Goal: Task Accomplishment & Management: Manage account settings

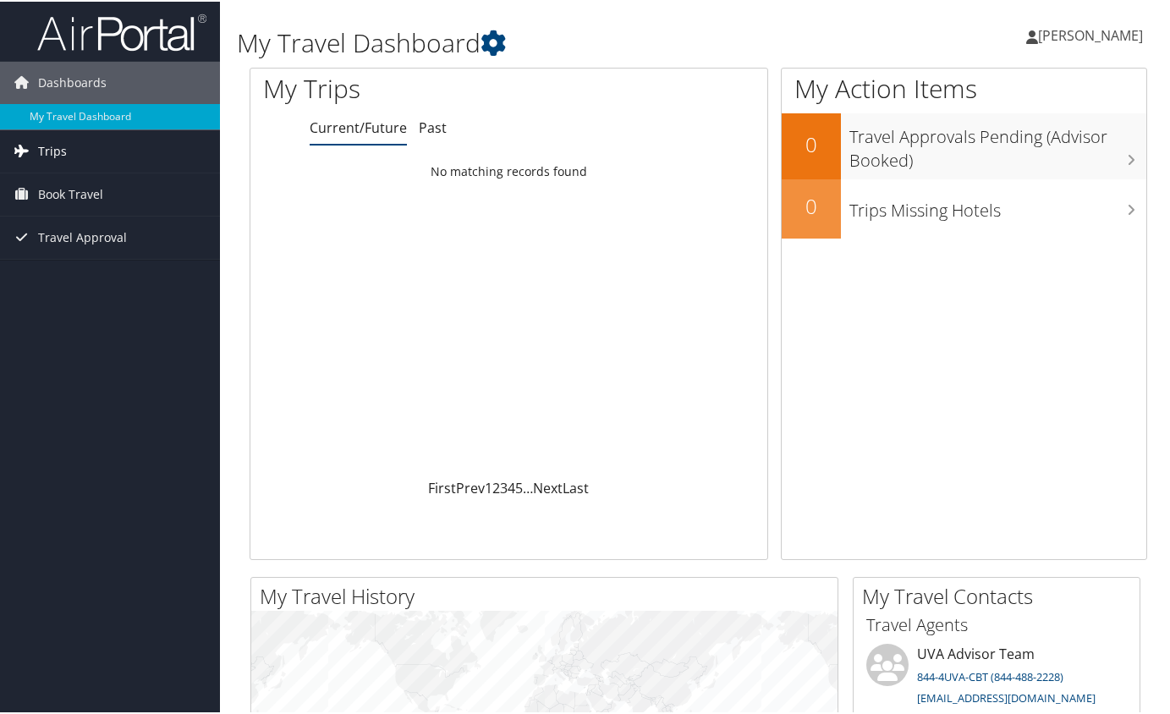
click at [71, 161] on link "Trips" at bounding box center [110, 150] width 220 height 42
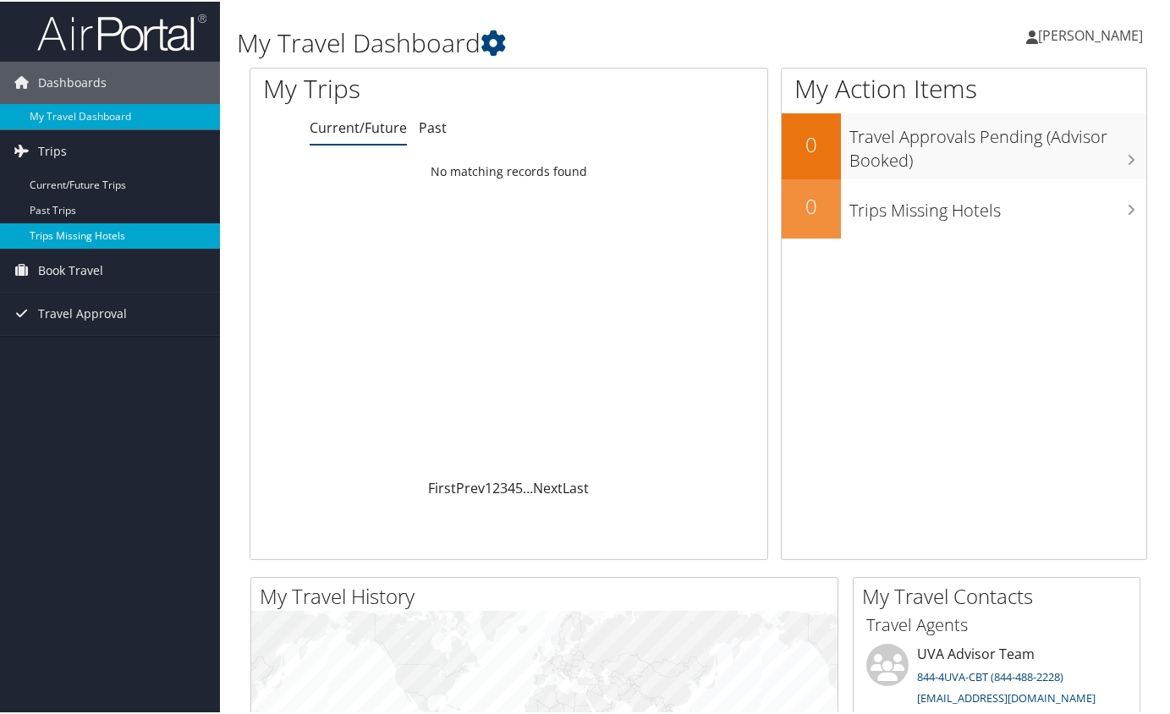
click at [74, 230] on link "Trips Missing Hotels" at bounding box center [110, 234] width 220 height 25
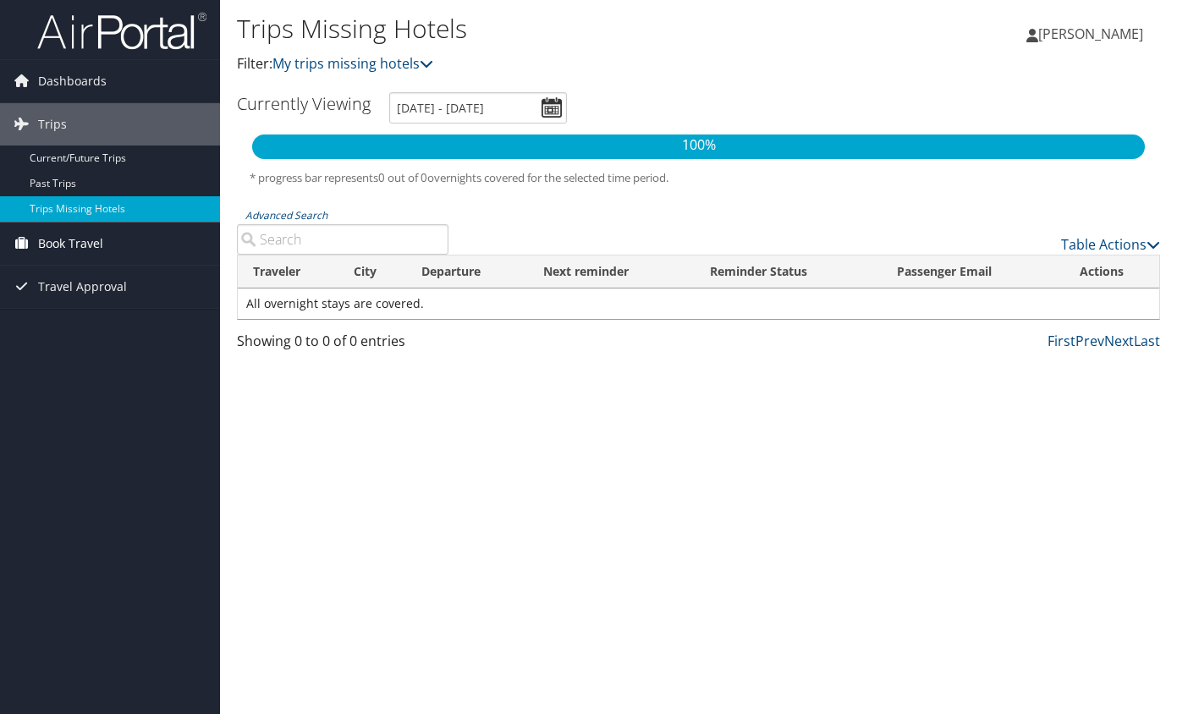
click at [80, 250] on span "Book Travel" at bounding box center [70, 244] width 65 height 42
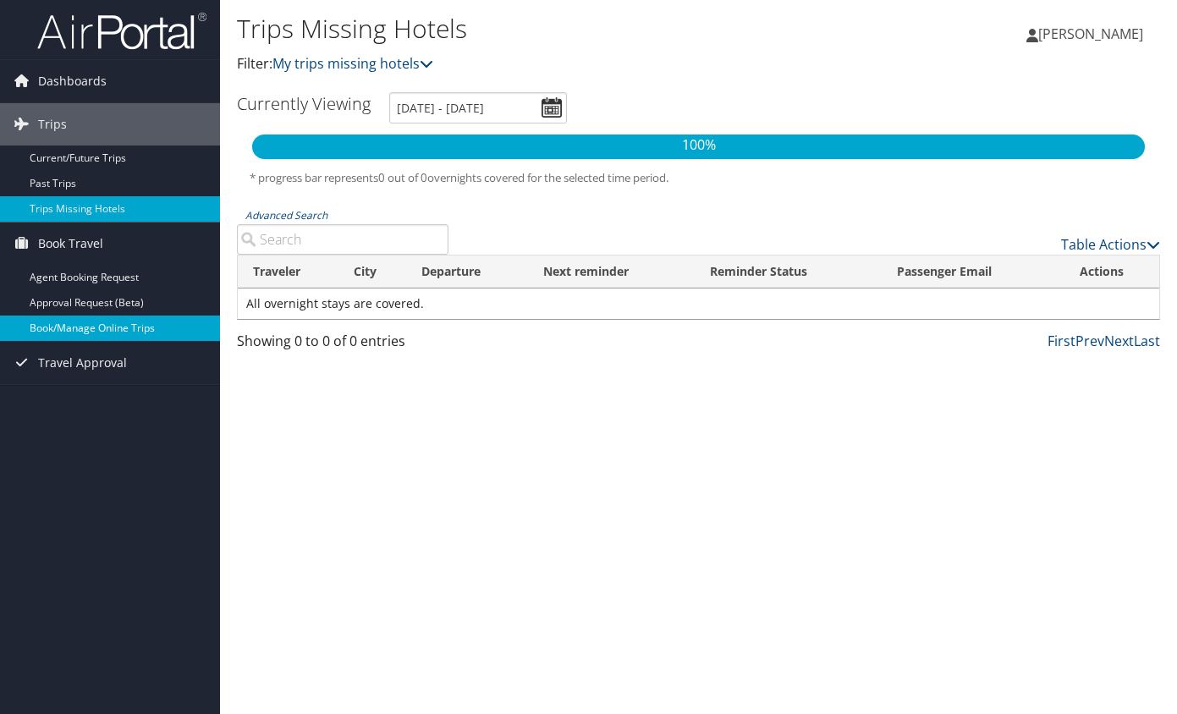
click at [69, 321] on link "Book/Manage Online Trips" at bounding box center [110, 328] width 220 height 25
click at [58, 321] on link "Book/Manage Online Trips" at bounding box center [110, 328] width 220 height 25
click at [65, 327] on link "Book/Manage Online Trips" at bounding box center [110, 328] width 220 height 25
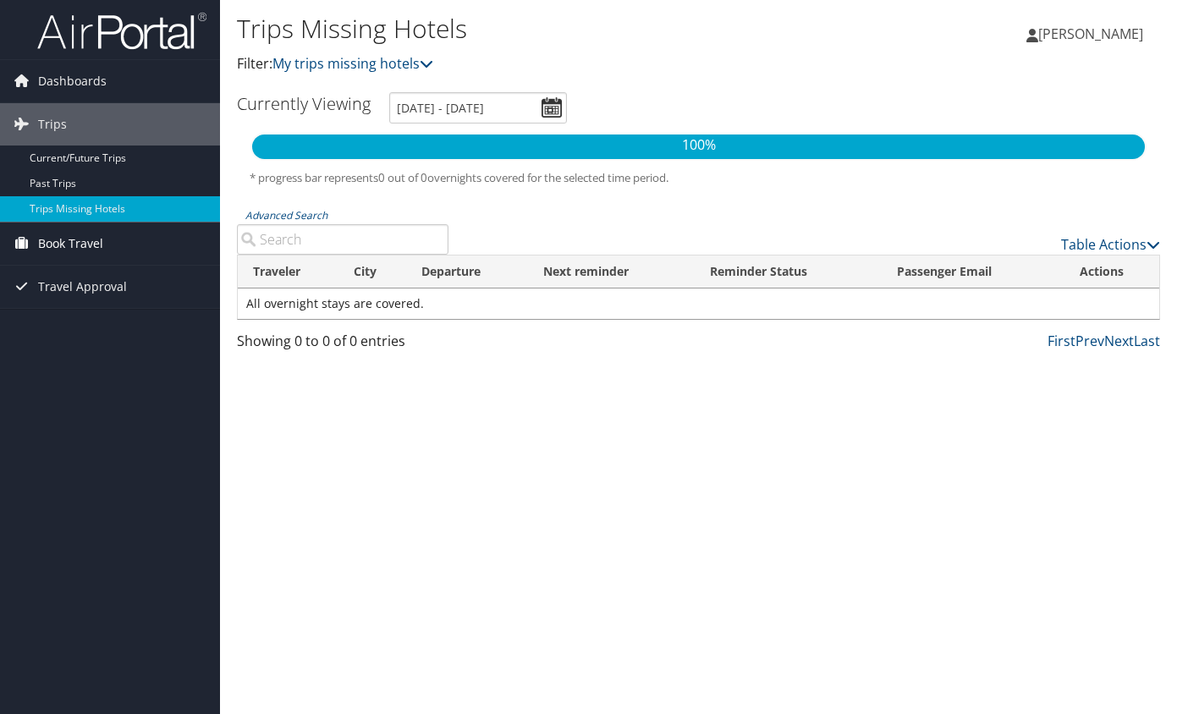
click at [113, 236] on link "Book Travel" at bounding box center [110, 244] width 220 height 42
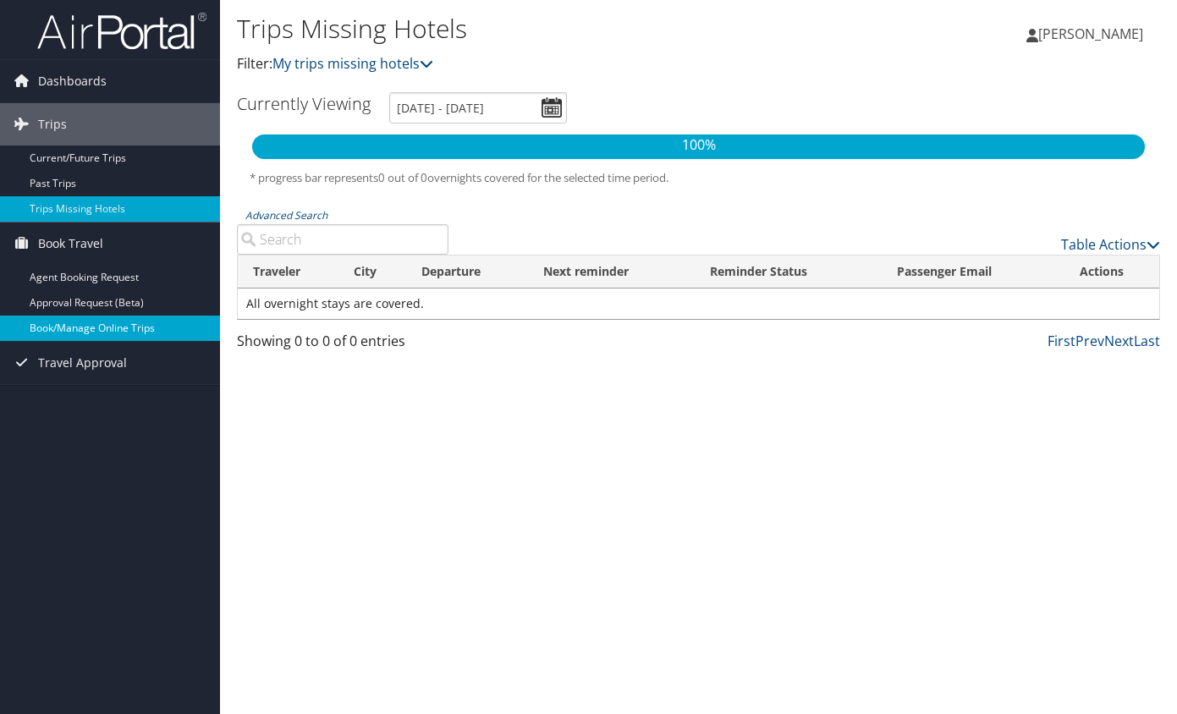
click at [98, 327] on link "Book/Manage Online Trips" at bounding box center [110, 328] width 220 height 25
click at [1111, 23] on link "[PERSON_NAME]" at bounding box center [1093, 33] width 134 height 51
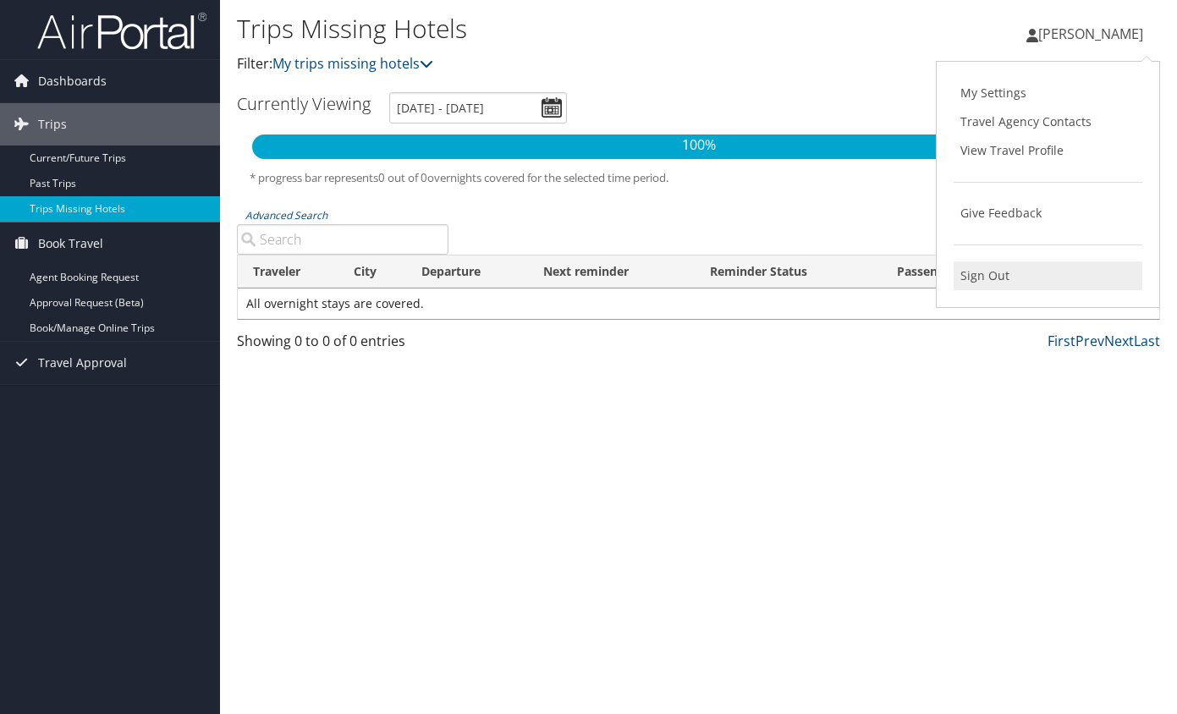
click at [983, 283] on link "Sign Out" at bounding box center [1047, 275] width 189 height 29
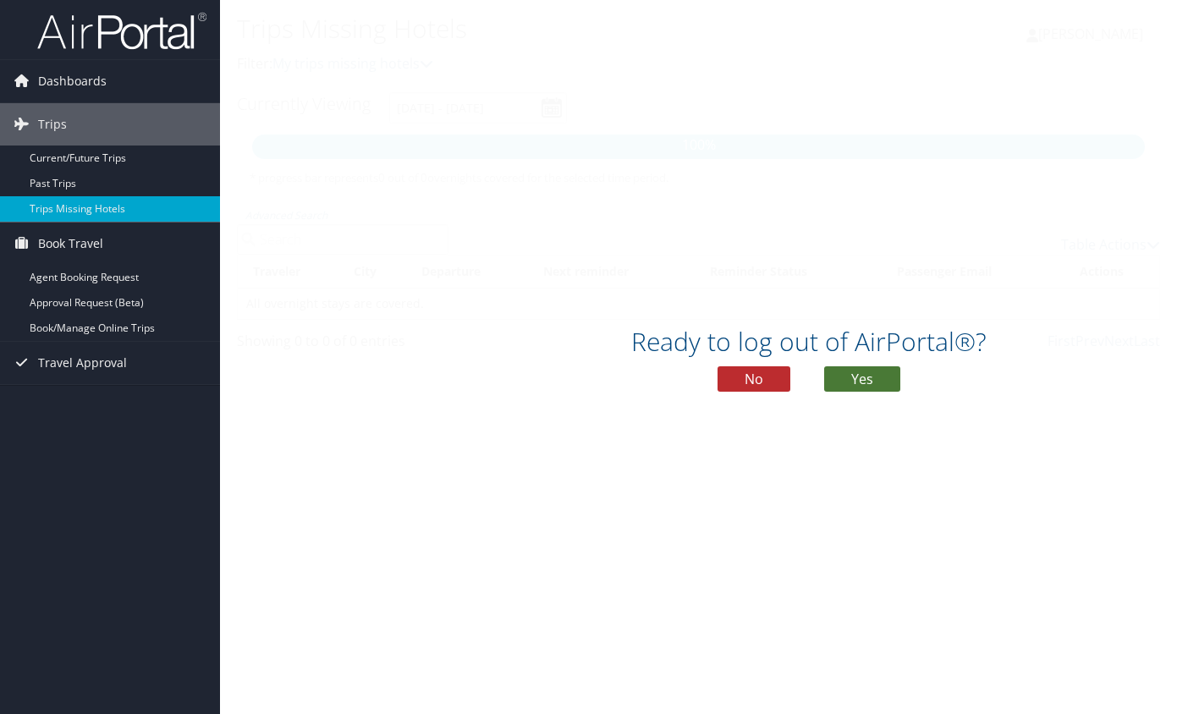
click at [857, 382] on button "Yes" at bounding box center [862, 378] width 76 height 25
